Goal: Information Seeking & Learning: Learn about a topic

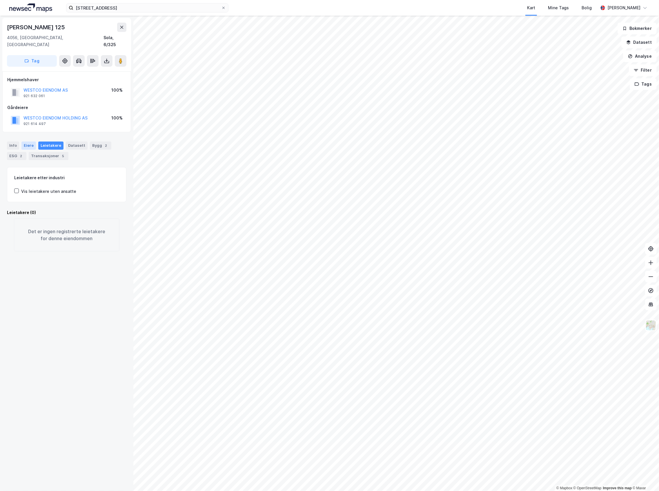
click at [31, 142] on div "Eiere" at bounding box center [28, 146] width 14 height 8
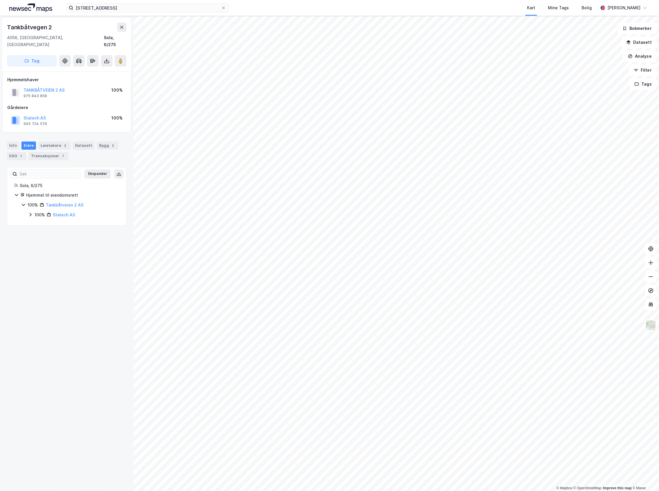
click at [37, 211] on div "100%" at bounding box center [40, 214] width 10 height 7
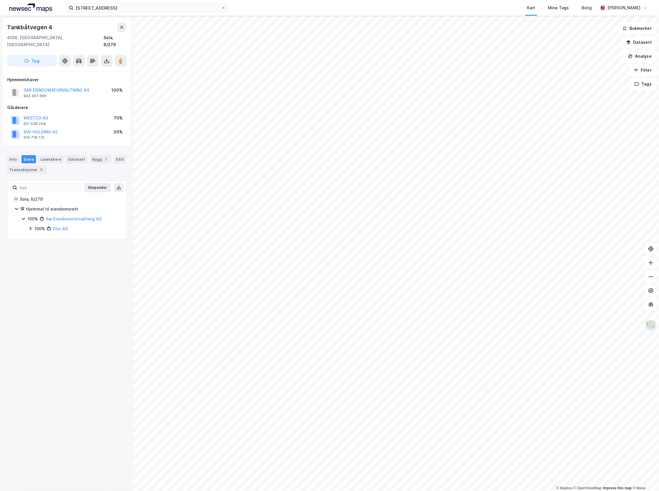
click at [48, 226] on icon at bounding box center [49, 228] width 4 height 4
click at [46, 245] on div "30%" at bounding box center [45, 248] width 9 height 7
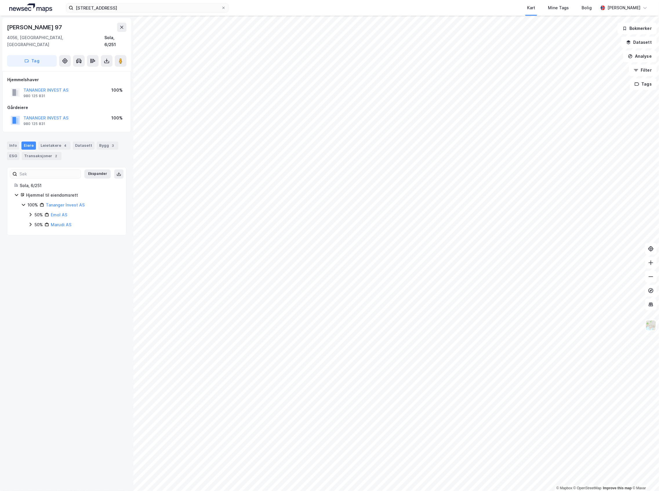
click at [32, 212] on icon at bounding box center [30, 214] width 5 height 5
click at [30, 231] on div "50% Marudi AS" at bounding box center [73, 234] width 91 height 7
click at [37, 211] on div "100%" at bounding box center [40, 214] width 10 height 7
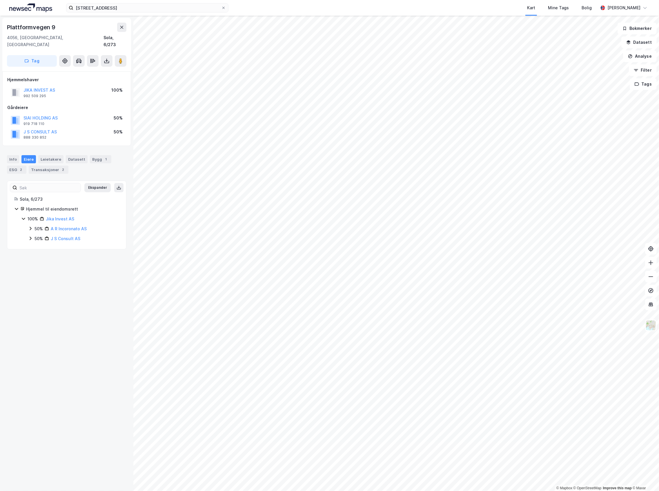
click at [30, 237] on icon at bounding box center [31, 238] width 2 height 3
click at [45, 255] on div "20%" at bounding box center [45, 258] width 9 height 7
click at [35, 235] on div "50%" at bounding box center [39, 238] width 8 height 7
click at [55, 166] on div "Transaksjoner 2" at bounding box center [49, 170] width 40 height 8
